Goal: Information Seeking & Learning: Check status

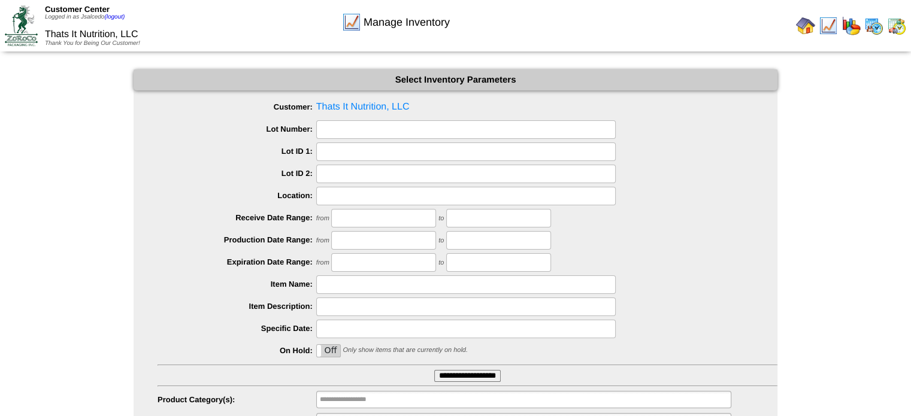
click at [28, 29] on img at bounding box center [21, 25] width 33 height 40
click at [23, 20] on img at bounding box center [21, 25] width 33 height 40
click at [351, 16] on img at bounding box center [351, 22] width 19 height 19
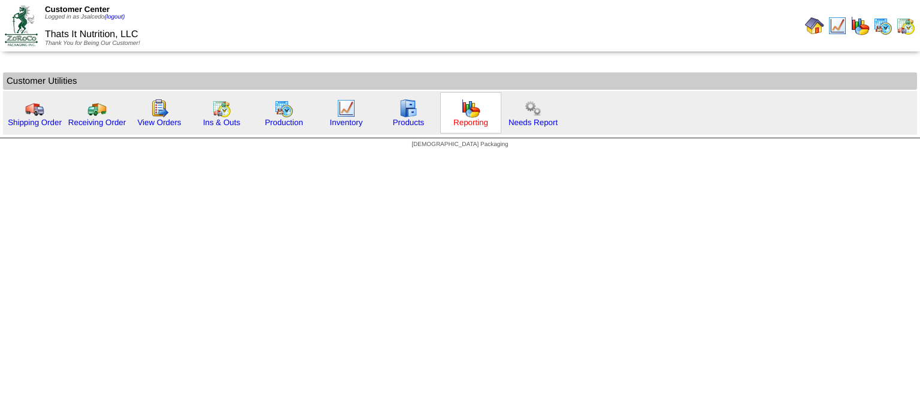
click at [463, 121] on link "Reporting" at bounding box center [470, 122] width 35 height 9
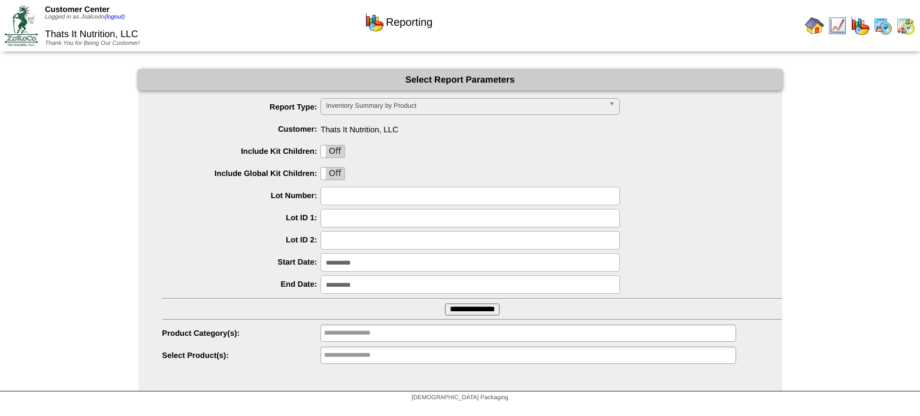
click at [487, 308] on input "**********" at bounding box center [472, 310] width 54 height 12
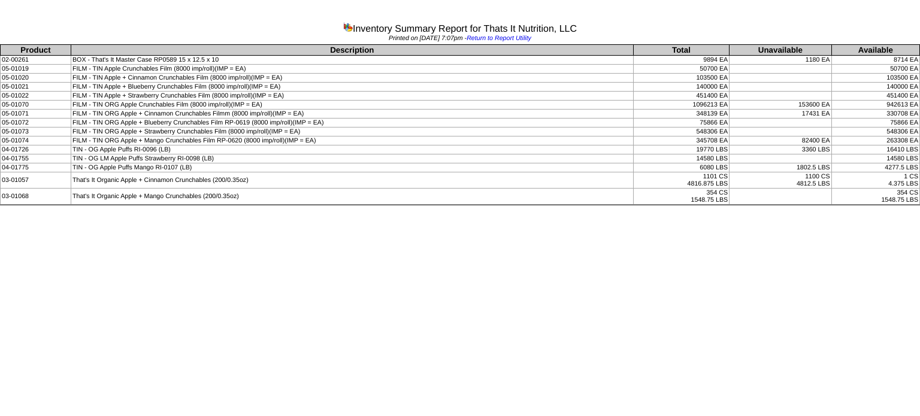
click at [682, 160] on td "14580 LBS" at bounding box center [681, 158] width 96 height 9
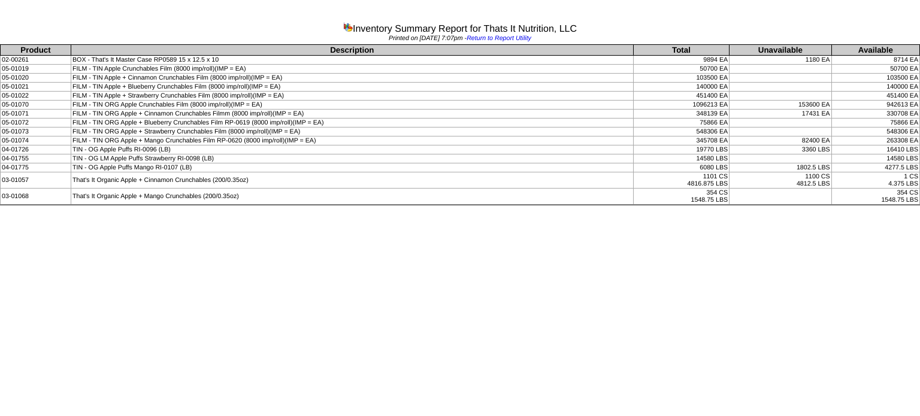
click at [565, 172] on td "That's It Organic Apple + Cinnamon Crunchables (200/0.35oz)" at bounding box center [352, 180] width 562 height 16
click at [507, 166] on td "TIN - OG Apple Puffs Mango RI-0107 (LB)" at bounding box center [352, 167] width 562 height 9
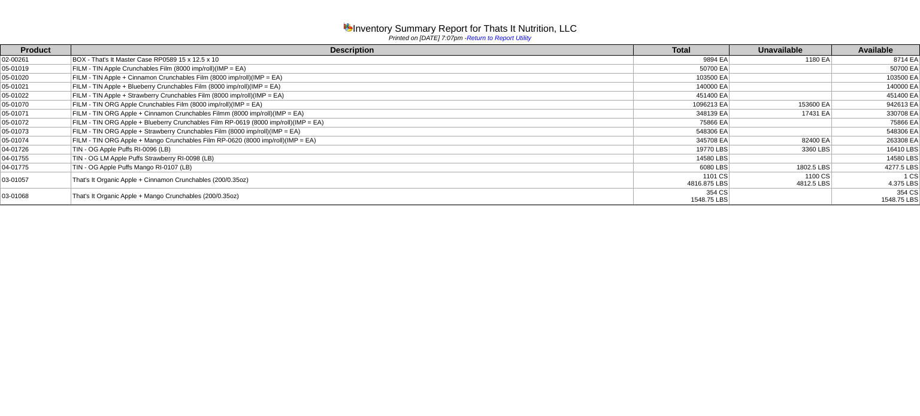
click at [507, 166] on td "TIN - OG Apple Puffs Mango RI-0107 (LB)" at bounding box center [352, 167] width 562 height 9
click at [496, 155] on td "TIN - OG LM Apple Puffs Strawberry RI-0098 (LB)" at bounding box center [352, 158] width 562 height 9
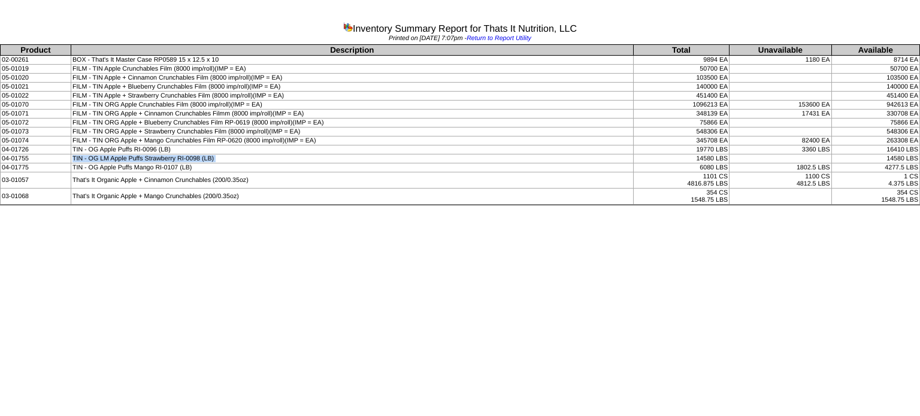
click at [496, 155] on td "TIN - OG LM Apple Puffs Strawberry RI-0098 (LB)" at bounding box center [352, 158] width 562 height 9
click at [878, 164] on td "4277.5 LBS" at bounding box center [875, 167] width 88 height 9
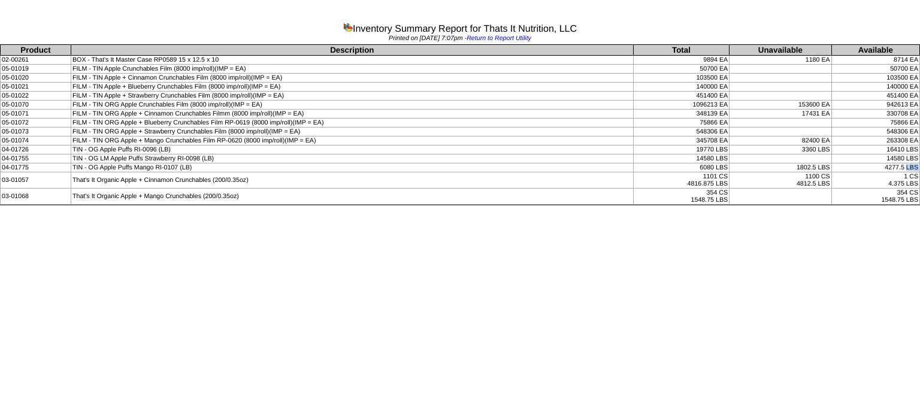
click at [877, 165] on td "4277.5 LBS" at bounding box center [875, 167] width 88 height 9
click at [858, 156] on td "14580 LBS" at bounding box center [875, 158] width 88 height 9
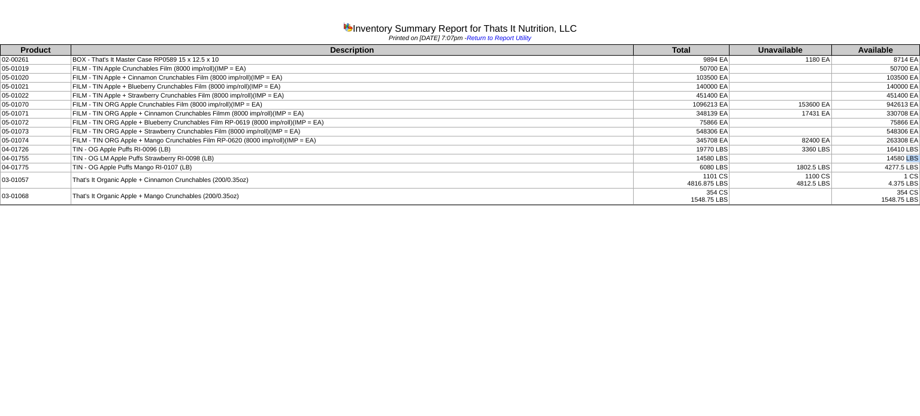
click at [858, 156] on td "14580 LBS" at bounding box center [875, 158] width 88 height 9
click at [861, 154] on td "14580 LBS" at bounding box center [875, 158] width 88 height 9
click at [883, 145] on td "16410 LBS" at bounding box center [875, 149] width 88 height 9
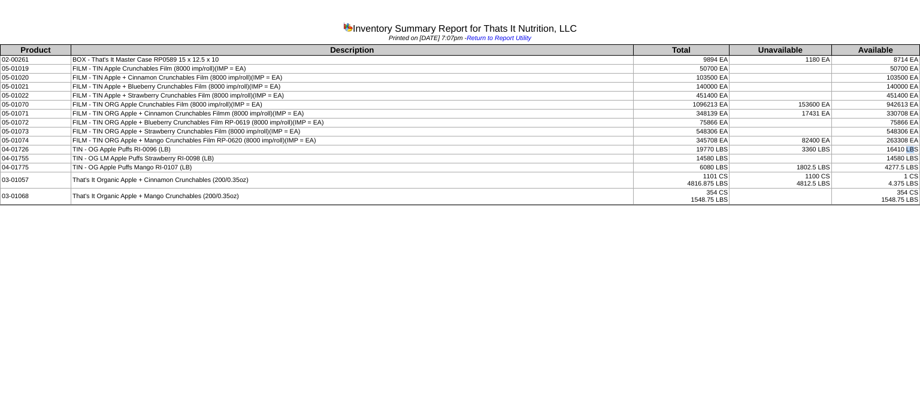
click at [883, 145] on td "16410 LBS" at bounding box center [875, 149] width 88 height 9
